Goal: Task Accomplishment & Management: Manage account settings

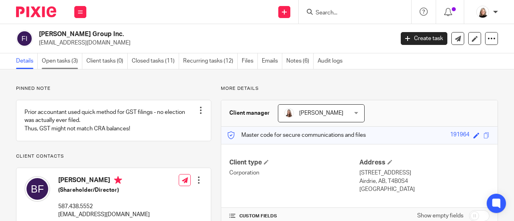
click at [67, 62] on link "Open tasks (3)" at bounding box center [62, 61] width 41 height 16
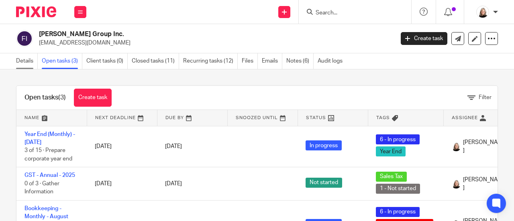
click at [18, 61] on link "Details" at bounding box center [27, 61] width 22 height 16
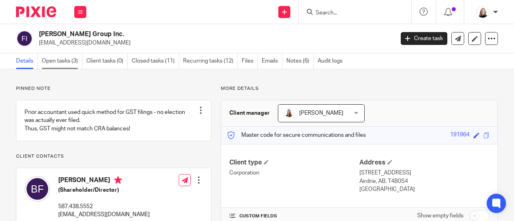
click at [61, 57] on link "Open tasks (3)" at bounding box center [62, 61] width 41 height 16
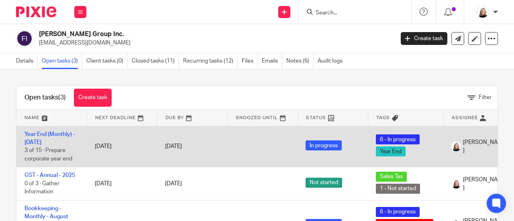
scroll to position [40, 0]
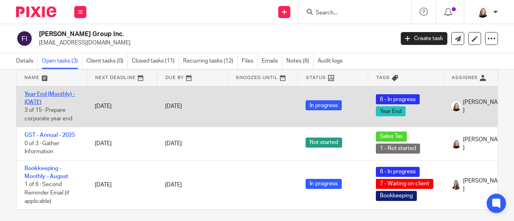
click at [28, 97] on link "Year End (Monthly) - [DATE]" at bounding box center [49, 98] width 51 height 14
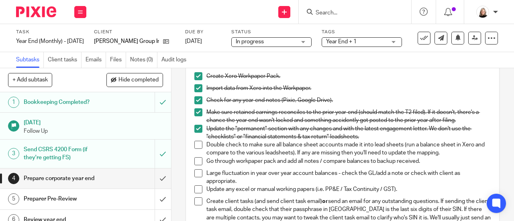
scroll to position [241, 0]
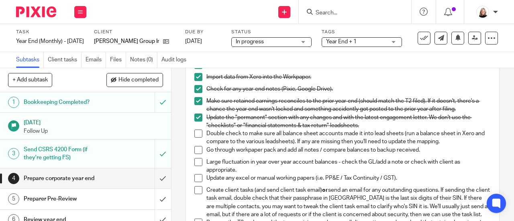
click at [195, 138] on span at bounding box center [198, 134] width 8 height 8
click at [194, 154] on span at bounding box center [198, 150] width 8 height 8
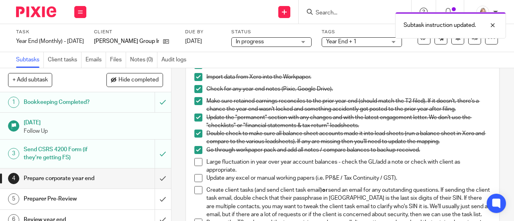
click at [194, 166] on span at bounding box center [198, 162] width 8 height 8
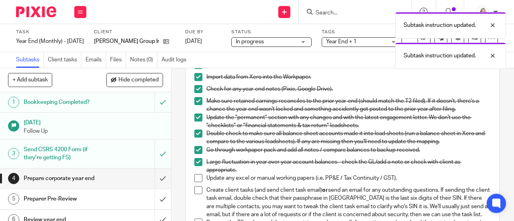
click at [194, 182] on span at bounding box center [198, 178] width 8 height 8
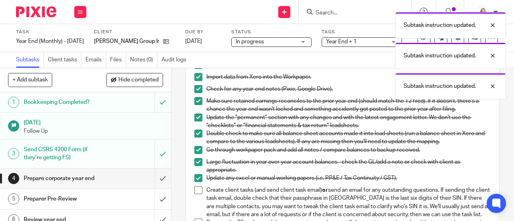
click at [194, 194] on span at bounding box center [198, 190] width 8 height 8
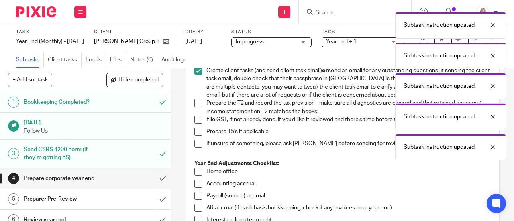
scroll to position [361, 0]
click at [194, 106] on span at bounding box center [198, 102] width 8 height 8
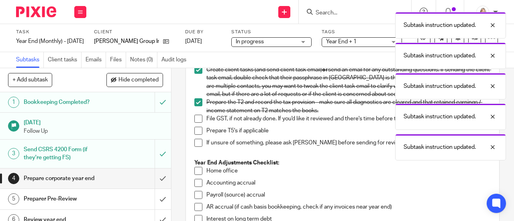
click at [195, 123] on span at bounding box center [198, 119] width 8 height 8
click at [197, 135] on span at bounding box center [198, 131] width 8 height 8
click at [195, 147] on span at bounding box center [198, 143] width 8 height 8
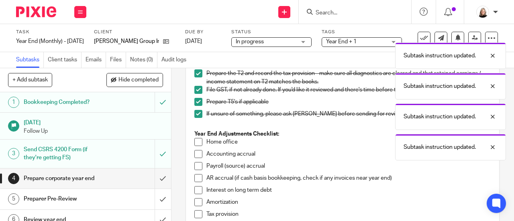
scroll to position [441, 0]
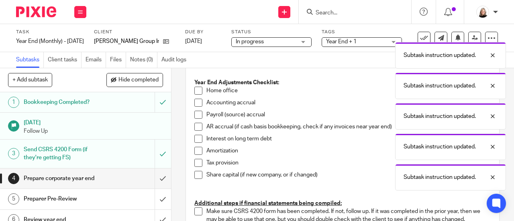
click at [194, 179] on span at bounding box center [198, 175] width 8 height 8
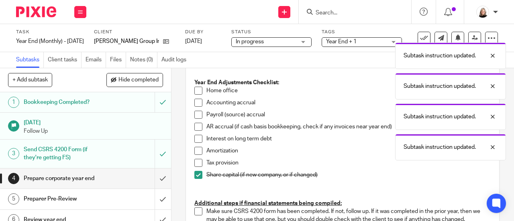
drag, startPoint x: 193, startPoint y: 179, endPoint x: 193, endPoint y: 171, distance: 8.9
click at [194, 167] on span at bounding box center [198, 163] width 8 height 8
click at [194, 155] on span at bounding box center [198, 151] width 8 height 8
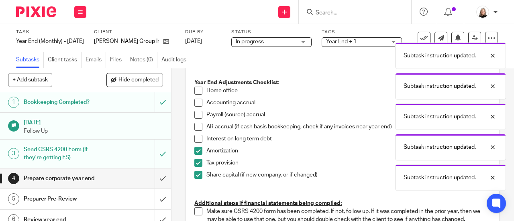
click at [194, 143] on span at bounding box center [198, 139] width 8 height 8
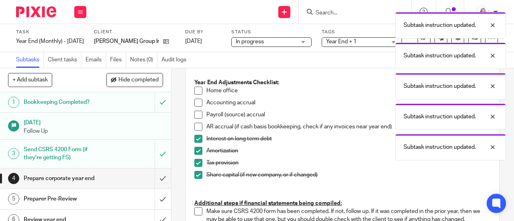
click at [194, 131] on span at bounding box center [198, 127] width 8 height 8
click at [194, 119] on span at bounding box center [198, 115] width 8 height 8
drag, startPoint x: 194, startPoint y: 120, endPoint x: 195, endPoint y: 114, distance: 6.5
click at [195, 107] on span at bounding box center [198, 103] width 8 height 8
click at [195, 99] on li "Home office" at bounding box center [342, 93] width 296 height 12
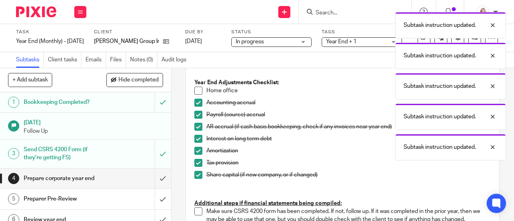
click at [194, 95] on span at bounding box center [198, 91] width 8 height 8
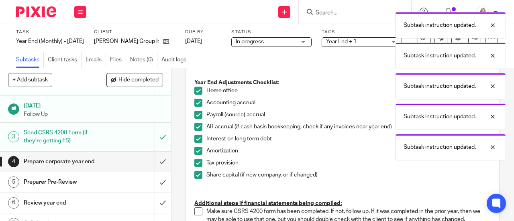
scroll to position [40, 0]
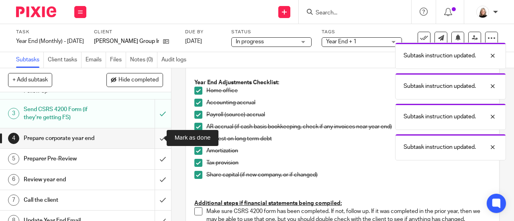
click at [151, 139] on input "submit" at bounding box center [85, 138] width 171 height 20
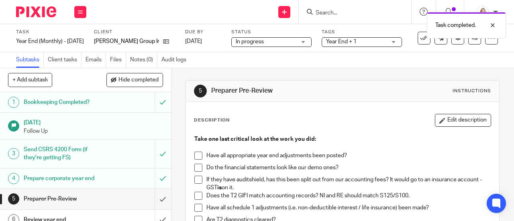
click at [335, 43] on span "Year End + 1" at bounding box center [341, 42] width 30 height 6
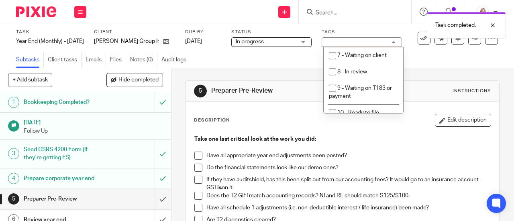
scroll to position [321, 0]
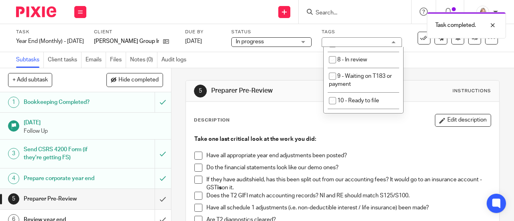
click at [363, 30] on span "6 - In progress" at bounding box center [355, 27] width 36 height 6
checkbox input "false"
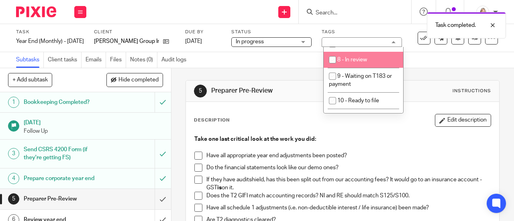
click at [375, 68] on li "8 - In review" at bounding box center [362, 60] width 79 height 16
checkbox input "true"
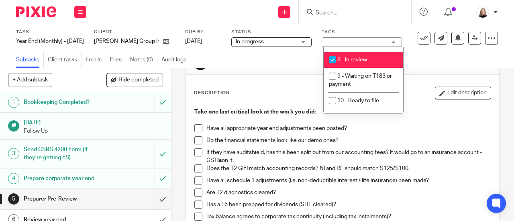
scroll to position [40, 0]
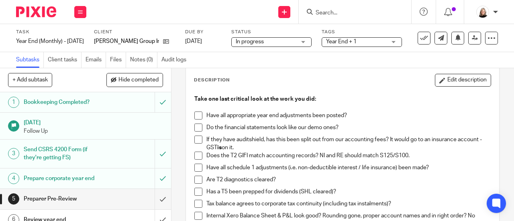
click at [199, 113] on span at bounding box center [198, 116] width 8 height 8
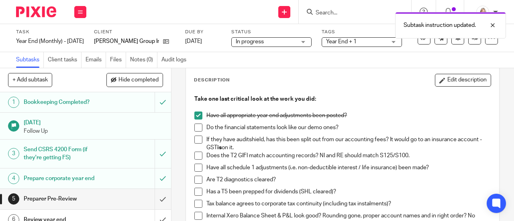
click at [196, 131] on span at bounding box center [198, 128] width 8 height 8
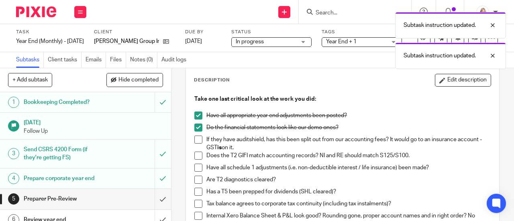
click at [194, 142] on span at bounding box center [198, 140] width 8 height 8
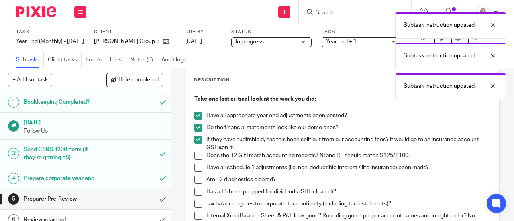
click at [194, 157] on span at bounding box center [198, 156] width 8 height 8
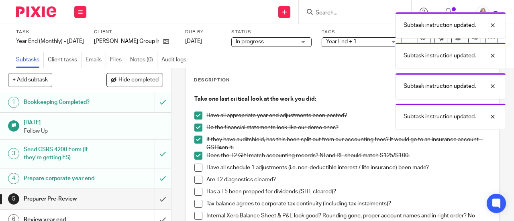
click at [194, 165] on span at bounding box center [198, 168] width 8 height 8
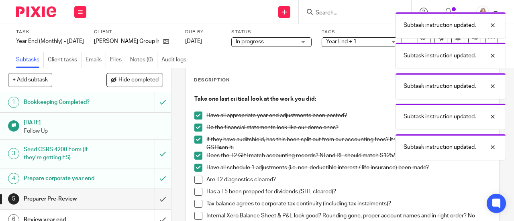
click at [195, 179] on span at bounding box center [198, 180] width 8 height 8
click at [197, 193] on span at bounding box center [198, 192] width 8 height 8
click at [194, 205] on span at bounding box center [198, 204] width 8 height 8
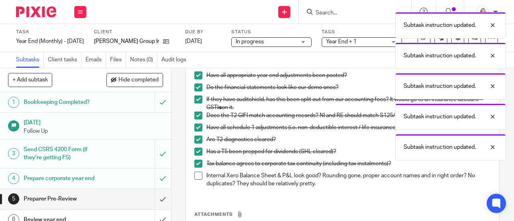
click at [195, 173] on span at bounding box center [198, 176] width 8 height 8
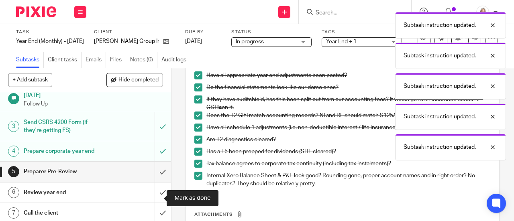
scroll to position [40, 0]
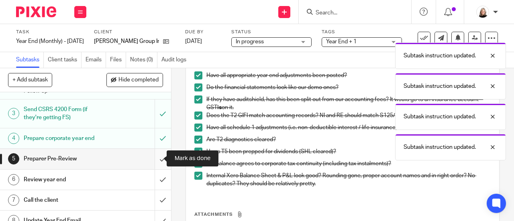
click at [153, 158] on input "submit" at bounding box center [85, 159] width 171 height 20
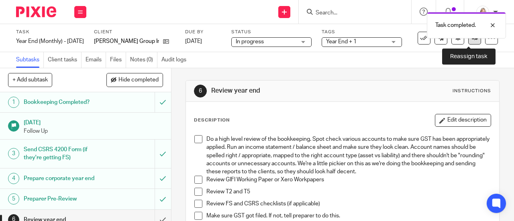
click at [468, 42] on link at bounding box center [474, 38] width 13 height 13
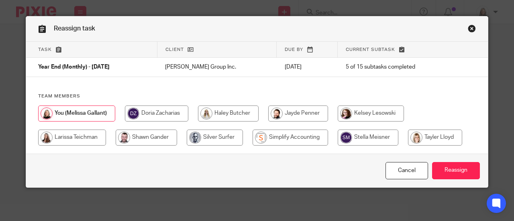
click at [426, 133] on input "radio" at bounding box center [435, 138] width 54 height 16
radio input "true"
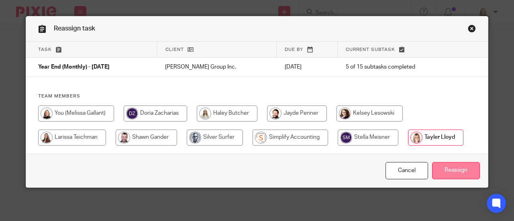
click at [447, 170] on input "Reassign" at bounding box center [456, 170] width 48 height 17
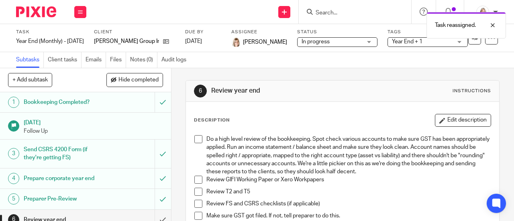
click at [39, 13] on img at bounding box center [36, 11] width 40 height 11
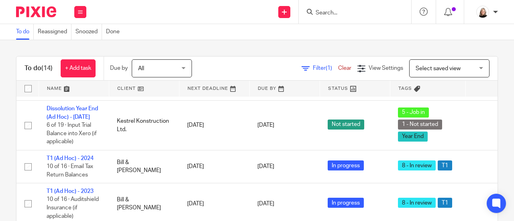
scroll to position [445, 0]
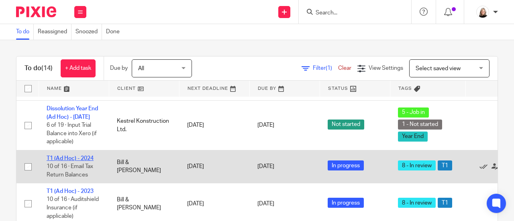
click at [85, 156] on link "T1 (Ad Hoc) - 2024" at bounding box center [70, 159] width 47 height 6
